Goal: Book appointment/travel/reservation

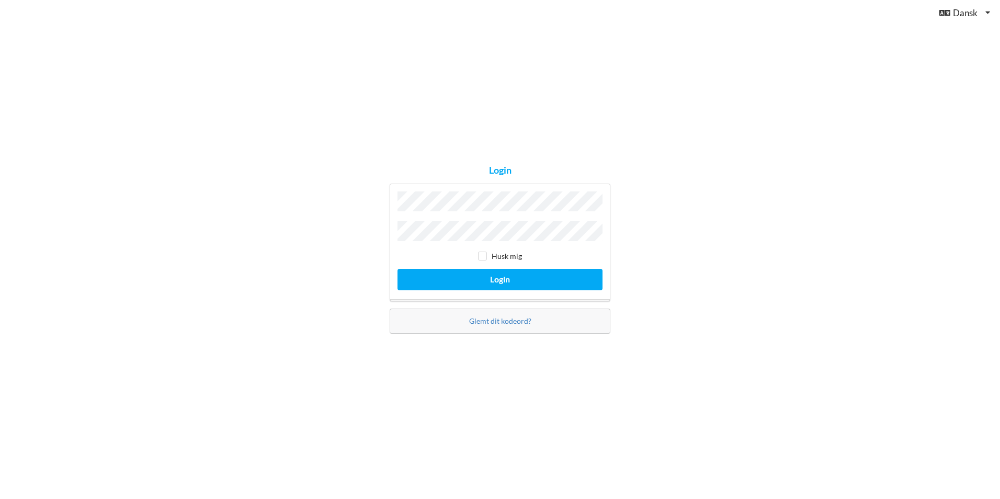
click at [397, 269] on button "Login" at bounding box center [499, 279] width 205 height 21
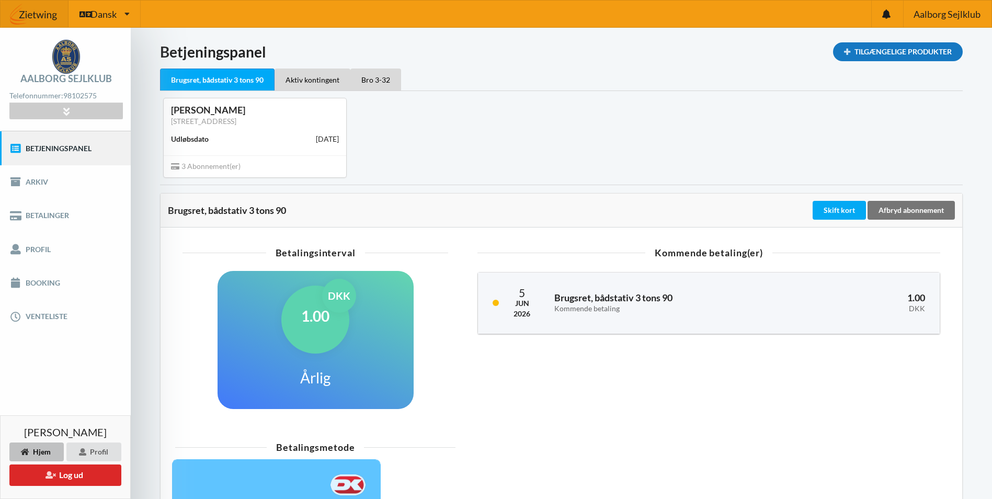
click at [912, 54] on div "Tilgængelige Produkter" at bounding box center [898, 51] width 130 height 19
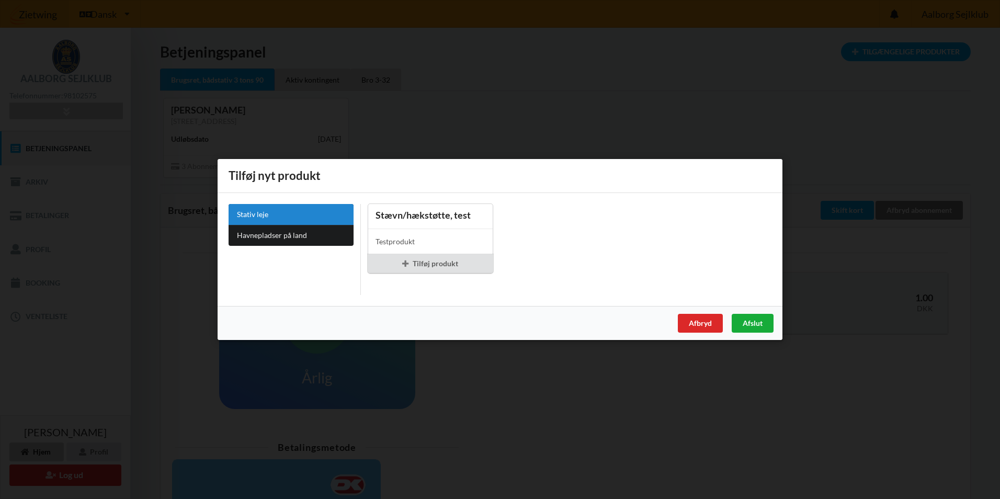
click at [747, 322] on div "Afslut" at bounding box center [753, 323] width 42 height 19
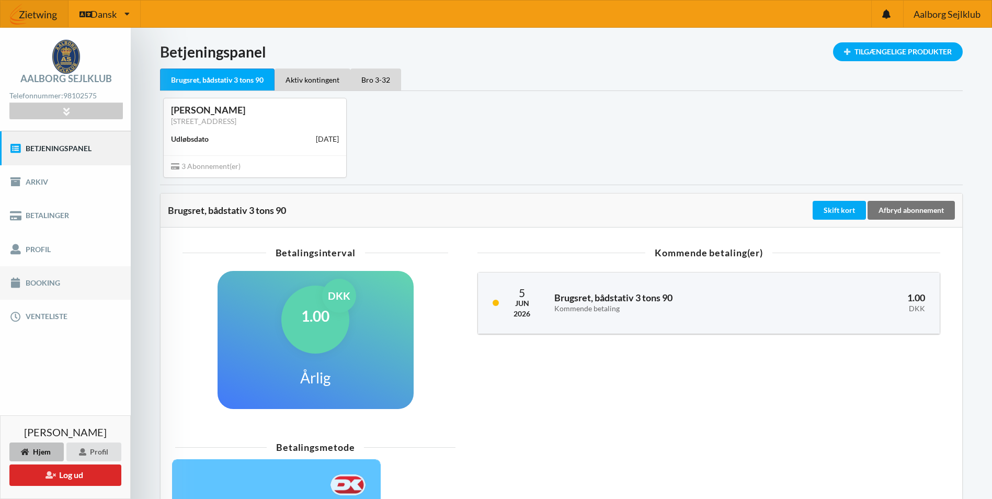
click at [54, 286] on link "Booking" at bounding box center [65, 282] width 131 height 33
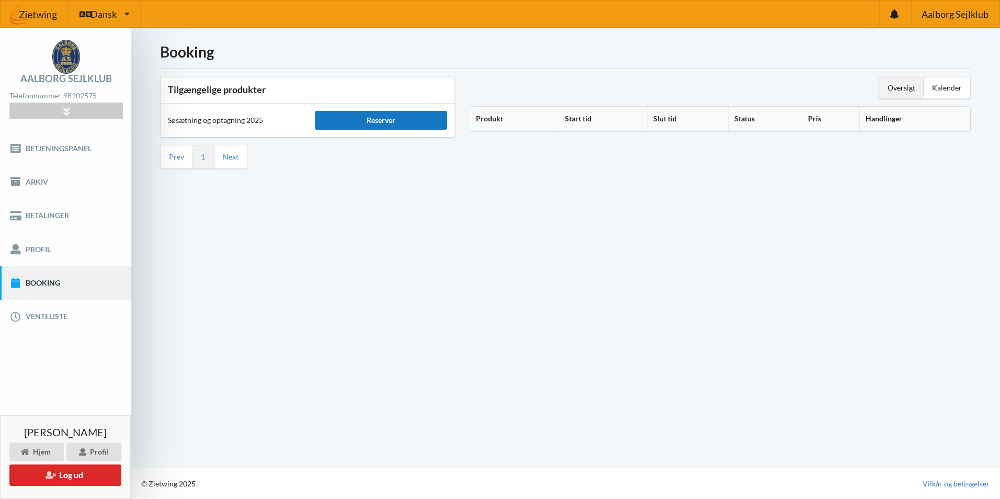
click at [357, 120] on div "Reserver" at bounding box center [381, 120] width 132 height 19
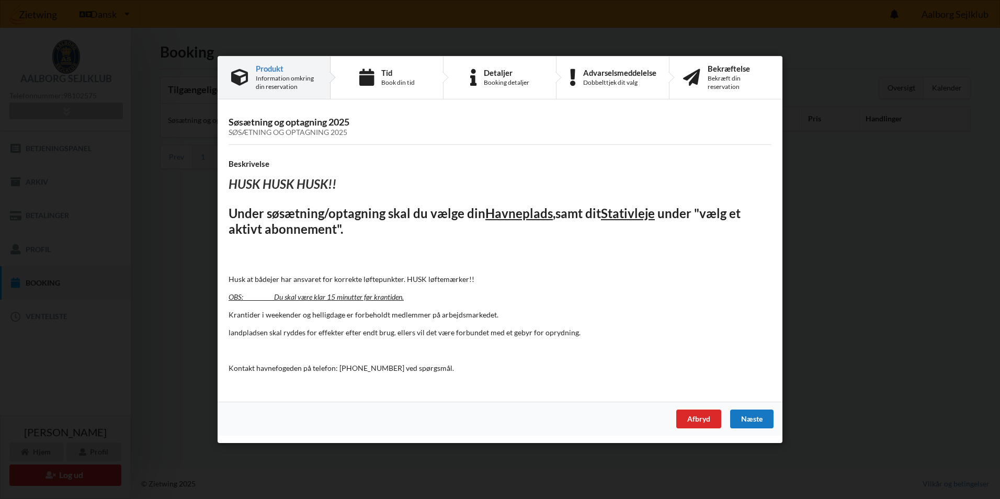
click at [758, 412] on div "Næste" at bounding box center [751, 419] width 43 height 19
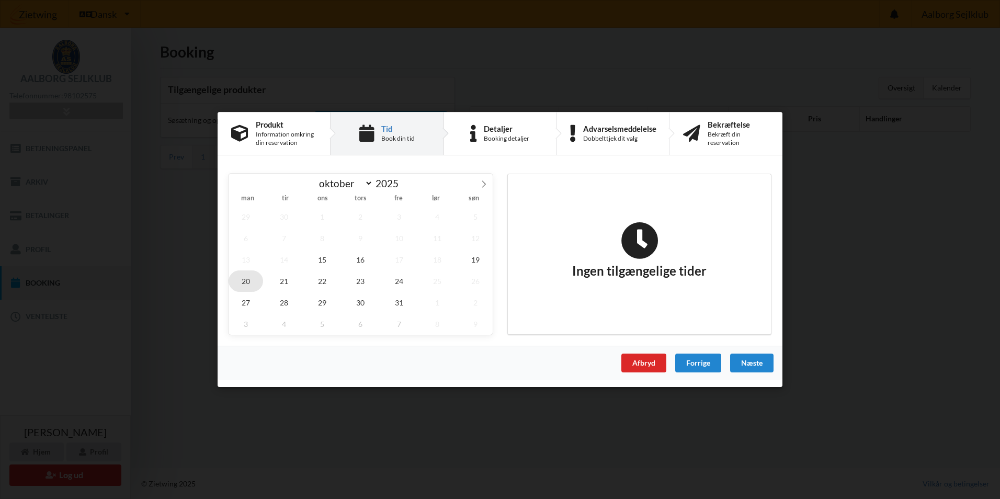
click at [244, 279] on span "20" at bounding box center [246, 280] width 35 height 21
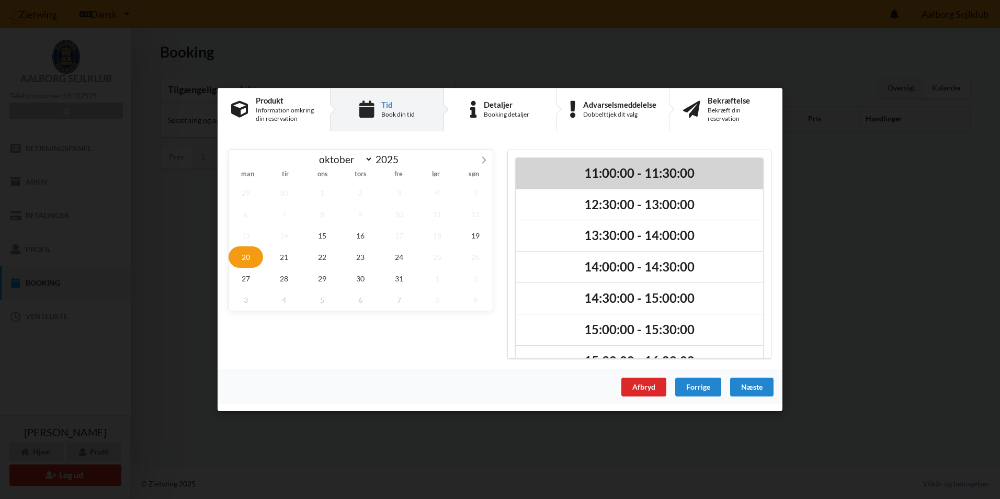
click at [573, 174] on h2 "11:00:00 - 11:30:00" at bounding box center [639, 173] width 233 height 16
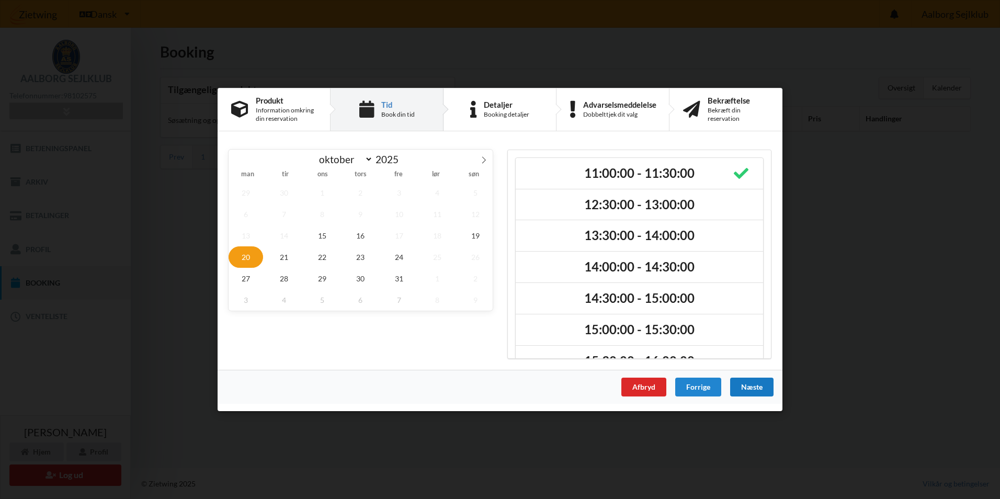
click at [749, 386] on div "Næste" at bounding box center [751, 387] width 43 height 19
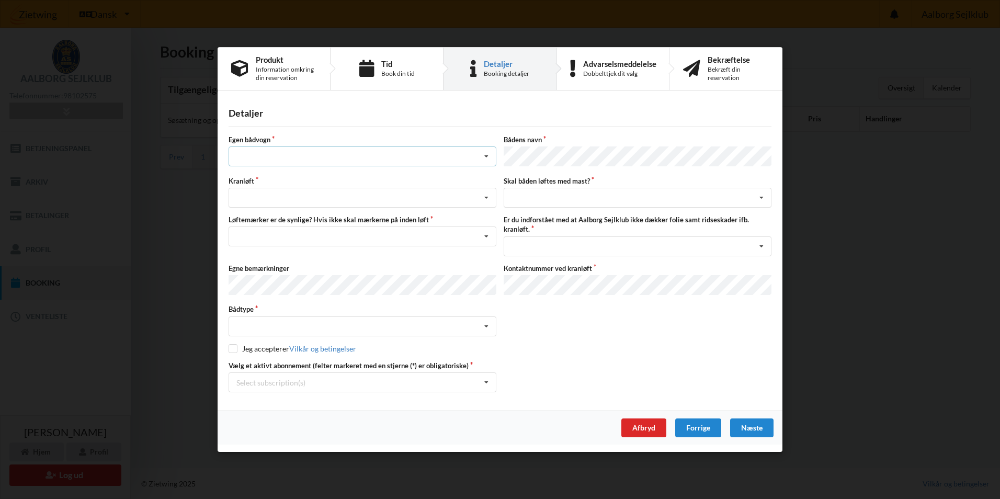
click at [291, 157] on div "Intet valg ja nej" at bounding box center [363, 156] width 268 height 20
click at [237, 215] on div "nej" at bounding box center [362, 213] width 267 height 19
click at [485, 200] on icon at bounding box center [487, 197] width 16 height 19
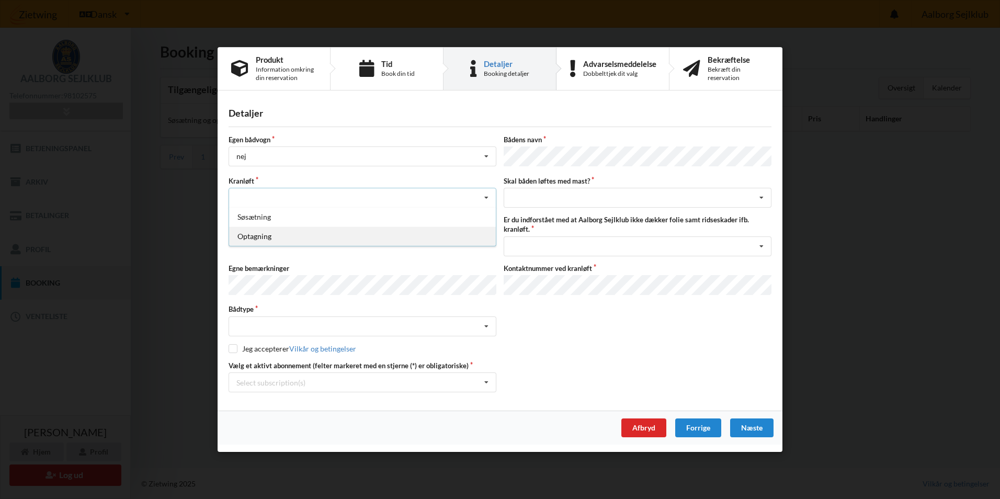
click at [268, 234] on div "Optagning" at bounding box center [362, 235] width 267 height 19
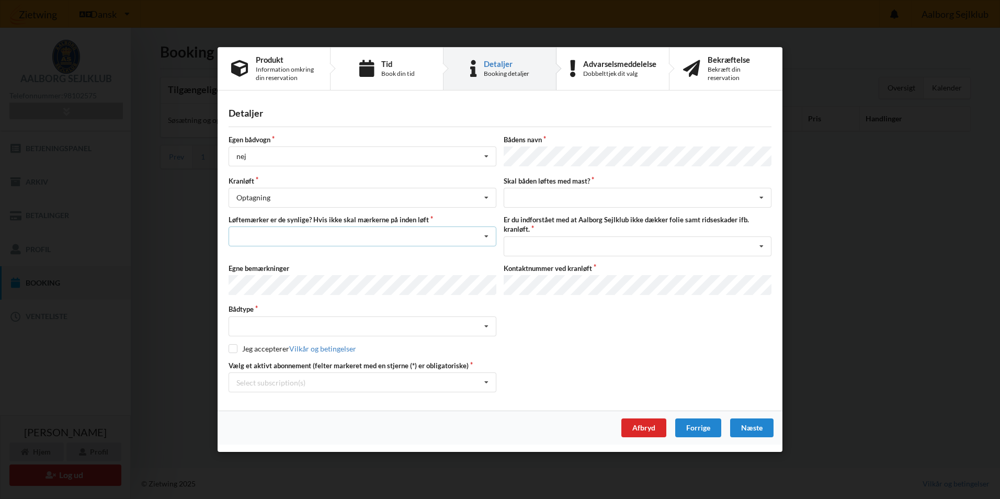
click at [490, 236] on icon at bounding box center [487, 236] width 16 height 19
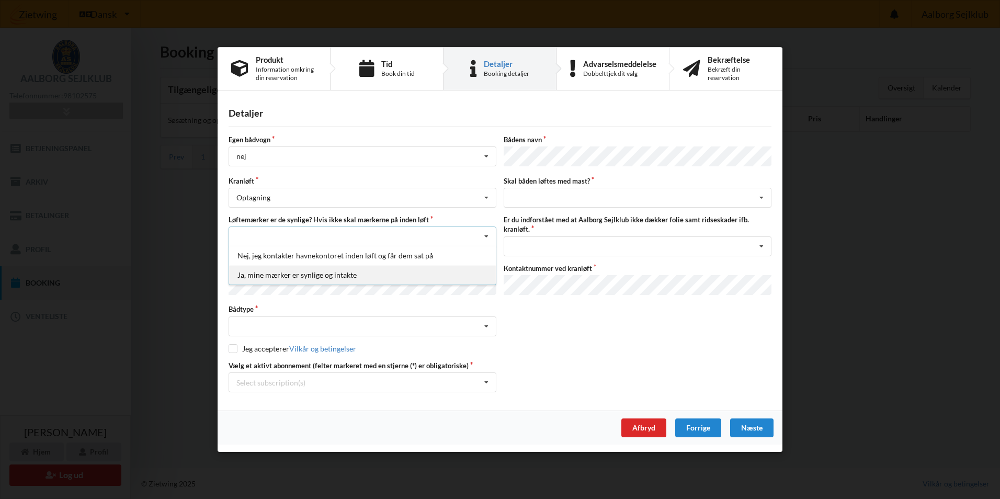
click at [280, 278] on div "Ja, mine mærker er synlige og intakte" at bounding box center [362, 274] width 267 height 19
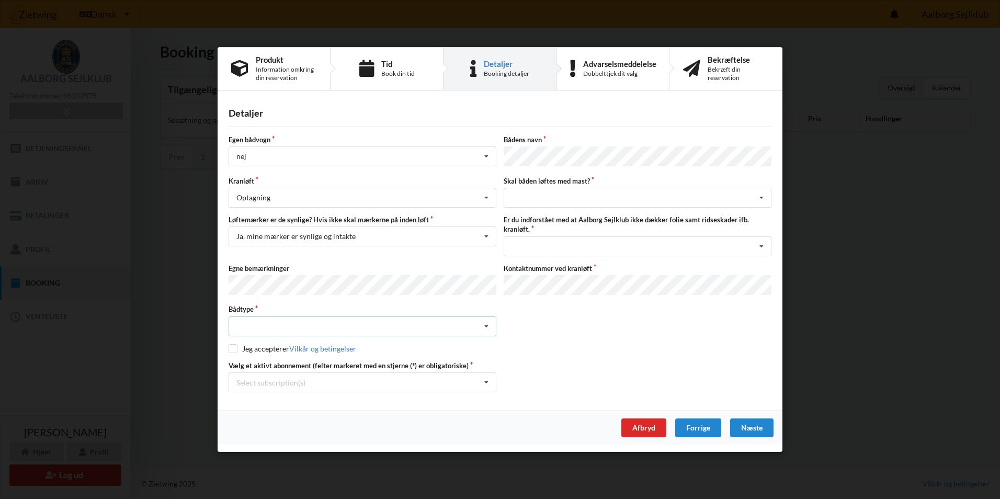
click at [483, 322] on icon at bounding box center [487, 325] width 16 height 19
click at [267, 361] on div "Sejlbåd" at bounding box center [362, 364] width 267 height 19
click at [231, 347] on input "checkbox" at bounding box center [233, 348] width 9 height 9
checkbox input "true"
click at [760, 199] on icon at bounding box center [762, 197] width 16 height 19
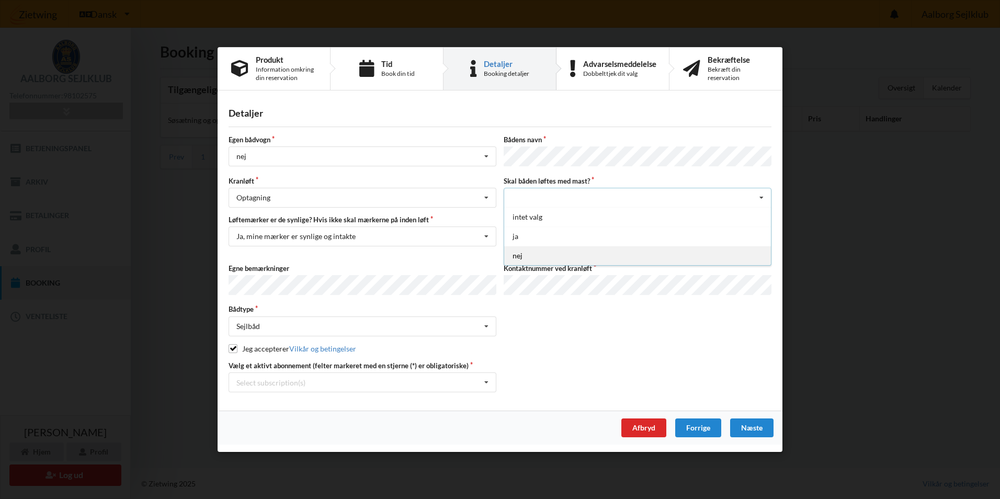
click at [548, 259] on div "nej" at bounding box center [637, 255] width 267 height 19
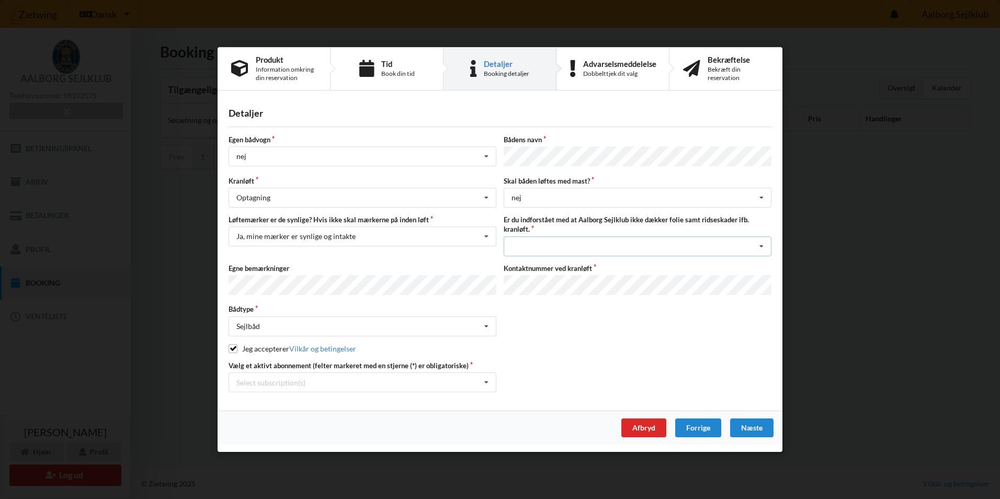
click at [768, 247] on icon at bounding box center [762, 245] width 16 height 19
click at [552, 272] on div "Jeg har tæpper med og tager selv ansvaret for eventuelle folie samt ridseskader" at bounding box center [637, 268] width 267 height 27
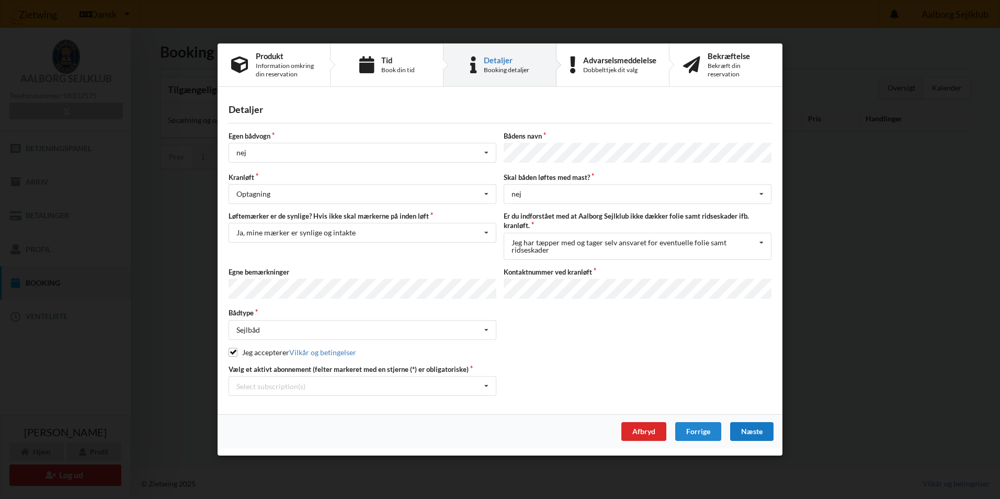
click at [746, 434] on div "Næste" at bounding box center [751, 431] width 43 height 19
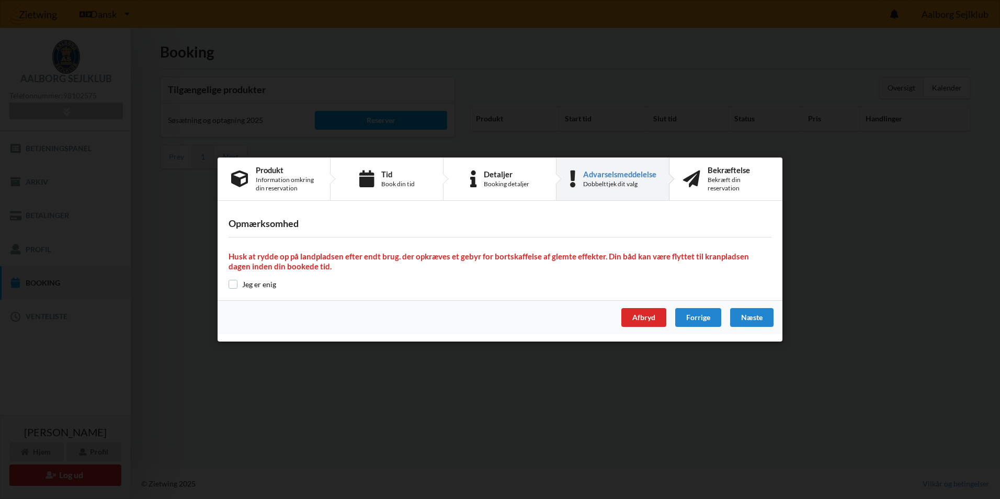
click at [232, 286] on input "checkbox" at bounding box center [233, 284] width 9 height 9
checkbox input "true"
click at [745, 322] on div "Næste" at bounding box center [751, 317] width 43 height 19
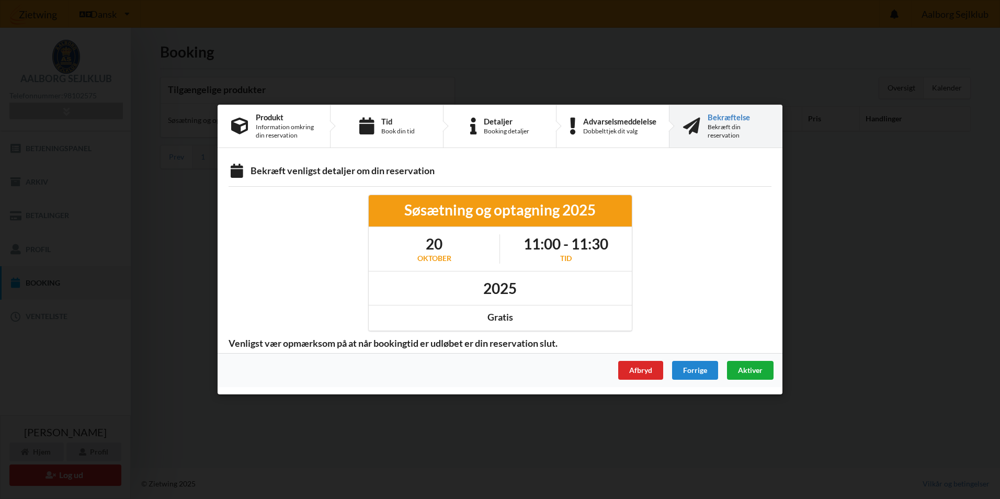
click at [751, 367] on span "Aktiver" at bounding box center [750, 370] width 25 height 9
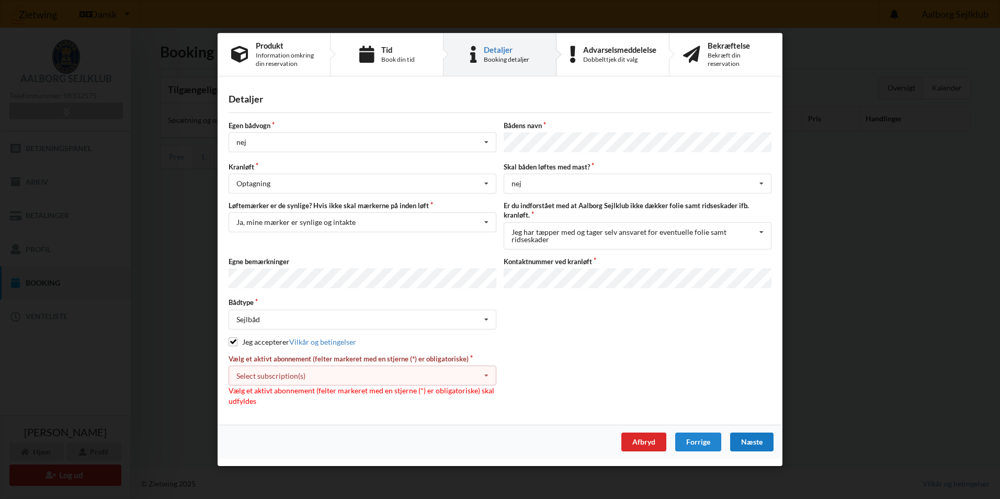
click at [489, 376] on icon at bounding box center [487, 376] width 16 height 19
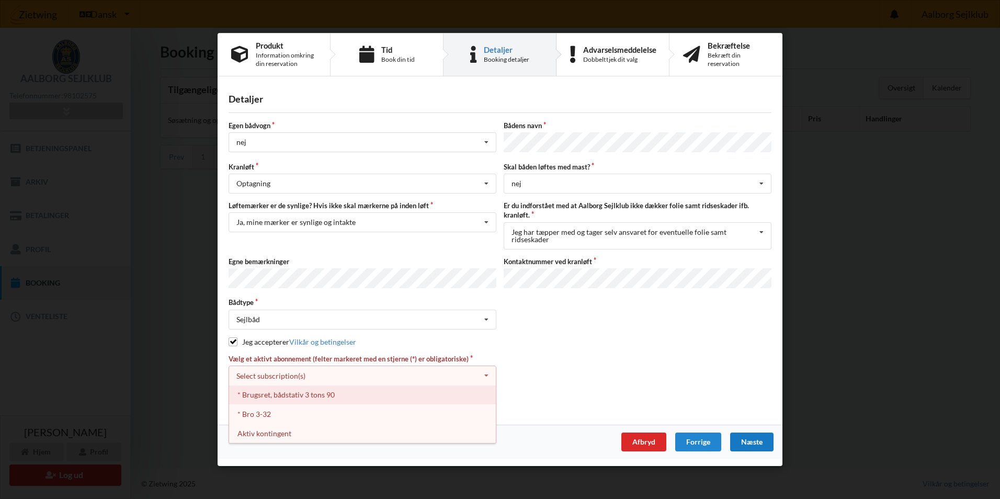
click at [287, 391] on div "* Brugsret, bådstativ 3 tons 90" at bounding box center [362, 394] width 267 height 19
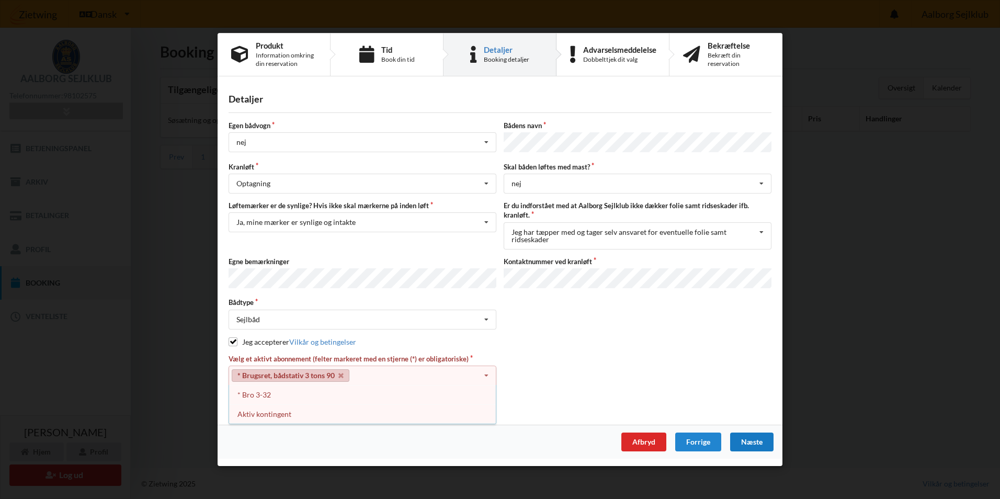
click at [752, 442] on div "Næste" at bounding box center [751, 442] width 43 height 19
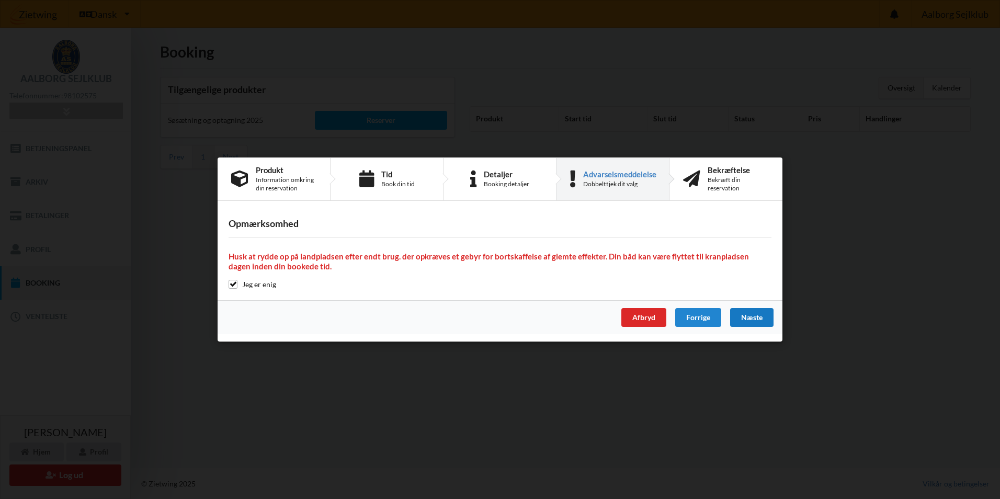
click at [754, 313] on div "Næste" at bounding box center [751, 317] width 43 height 19
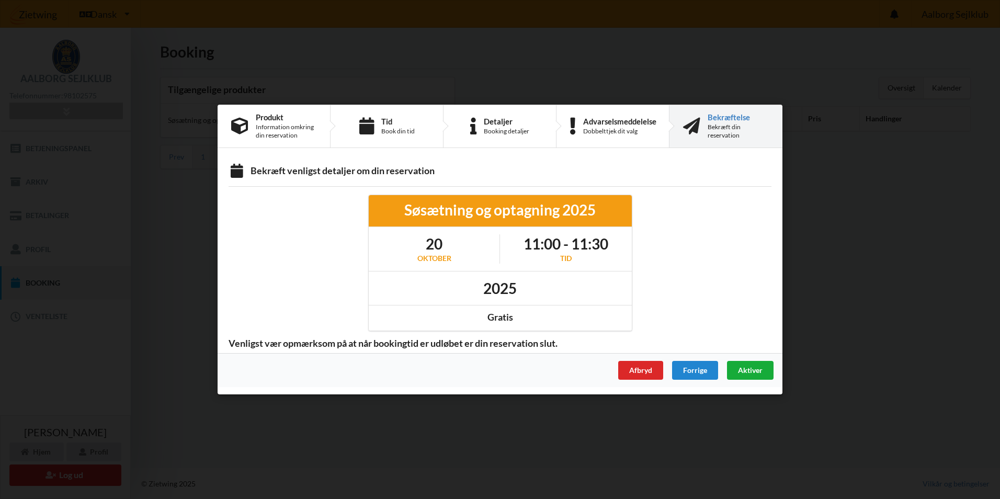
click at [756, 372] on span "Aktiver" at bounding box center [750, 370] width 25 height 9
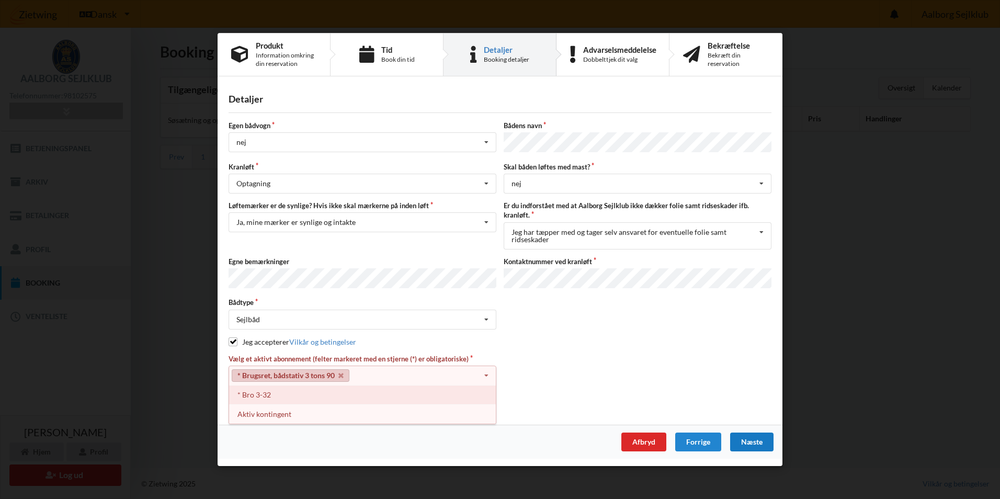
click at [258, 392] on div "* Bro 3-32" at bounding box center [362, 394] width 267 height 19
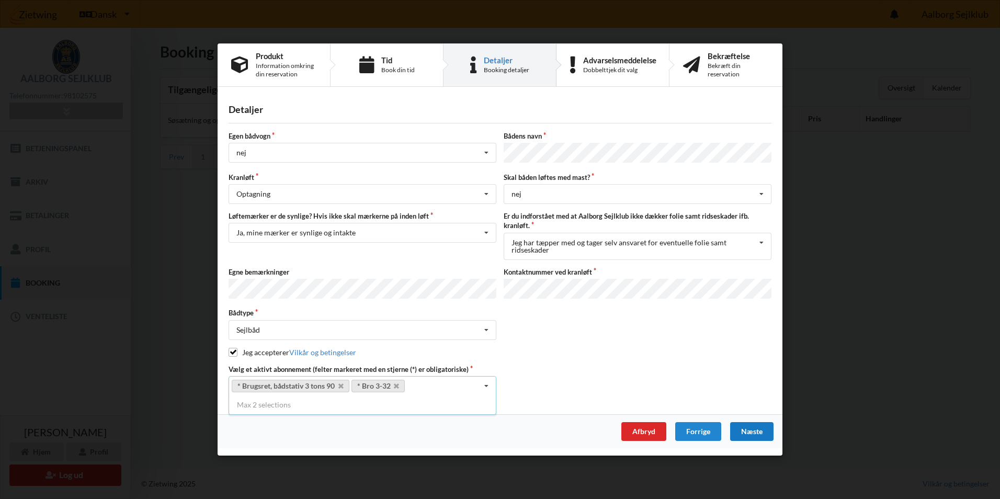
click at [743, 428] on div "Næste" at bounding box center [751, 431] width 43 height 19
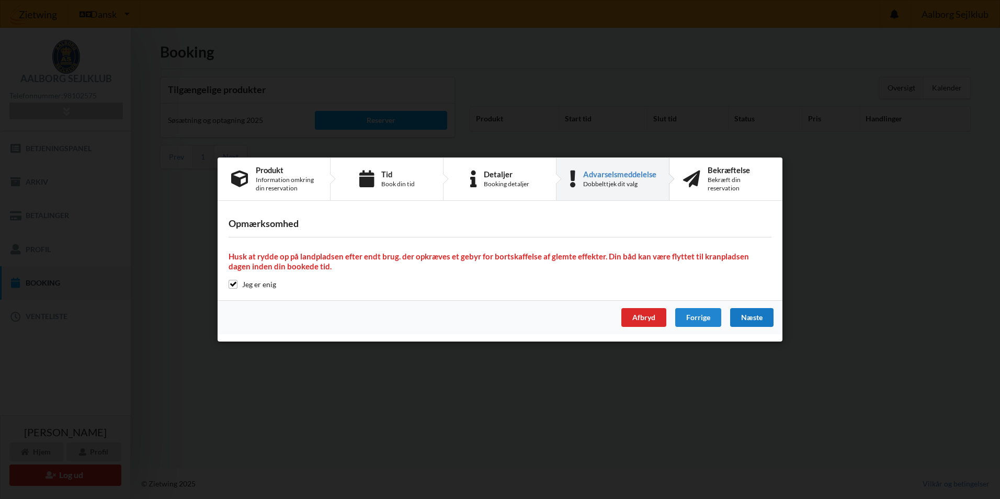
click at [749, 320] on div "Næste" at bounding box center [751, 317] width 43 height 19
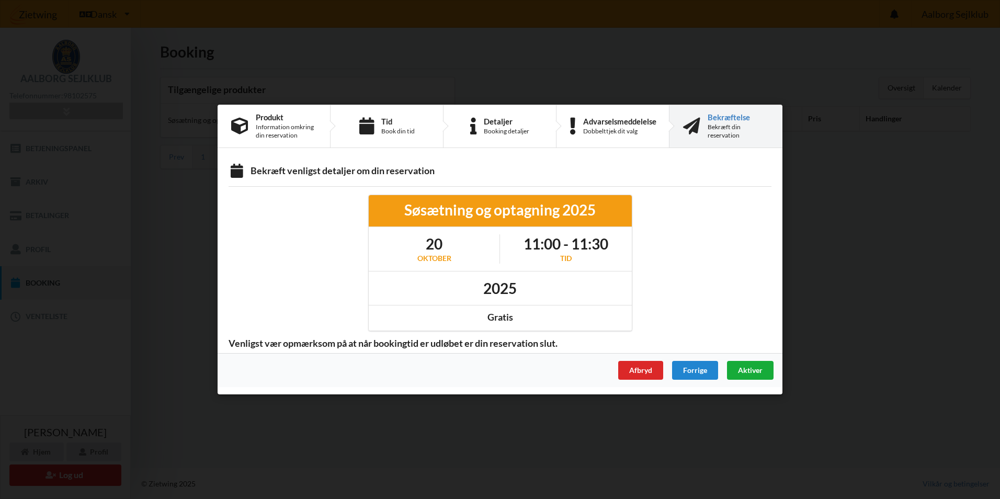
click at [746, 364] on div "Aktiver" at bounding box center [750, 370] width 47 height 19
